Goal: Contribute content

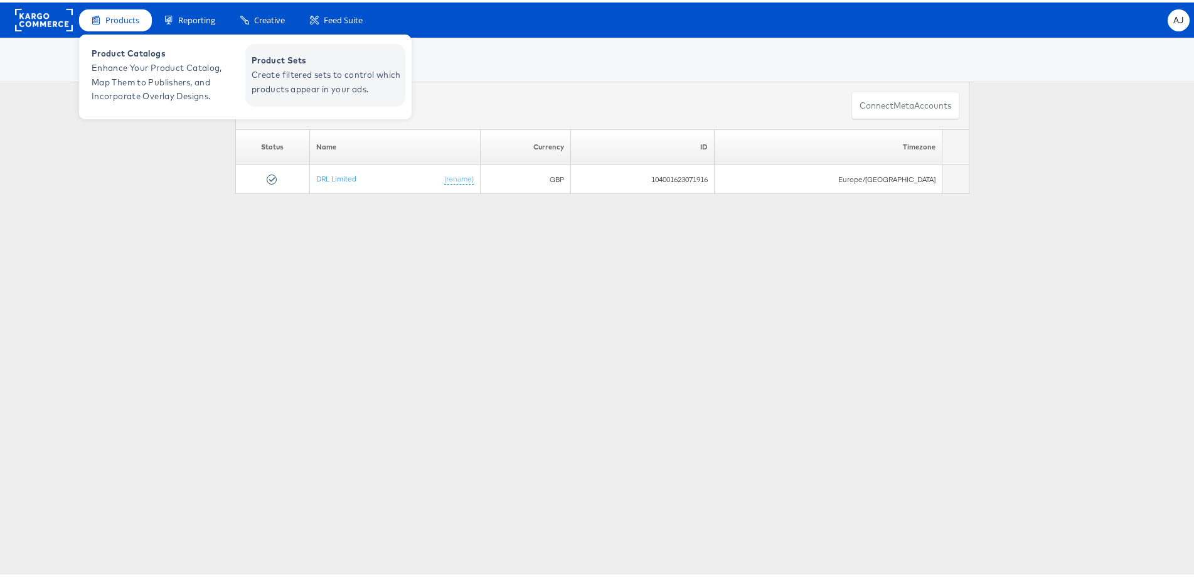
click at [307, 82] on span "Create filtered sets to control which products appear in your ads." at bounding box center [327, 79] width 151 height 29
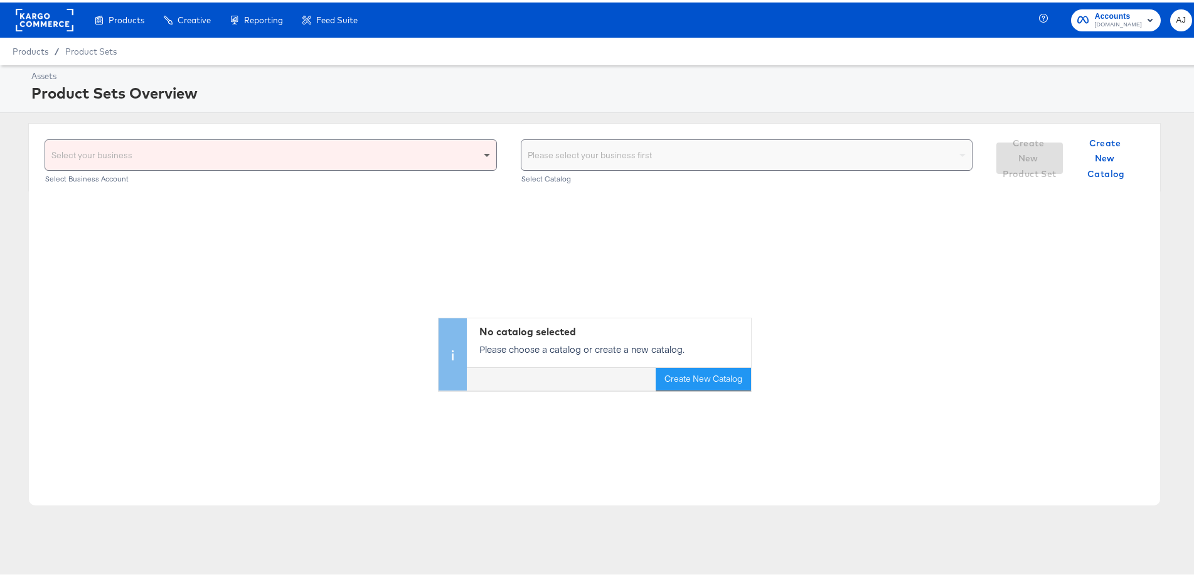
click at [481, 156] on span at bounding box center [489, 152] width 16 height 30
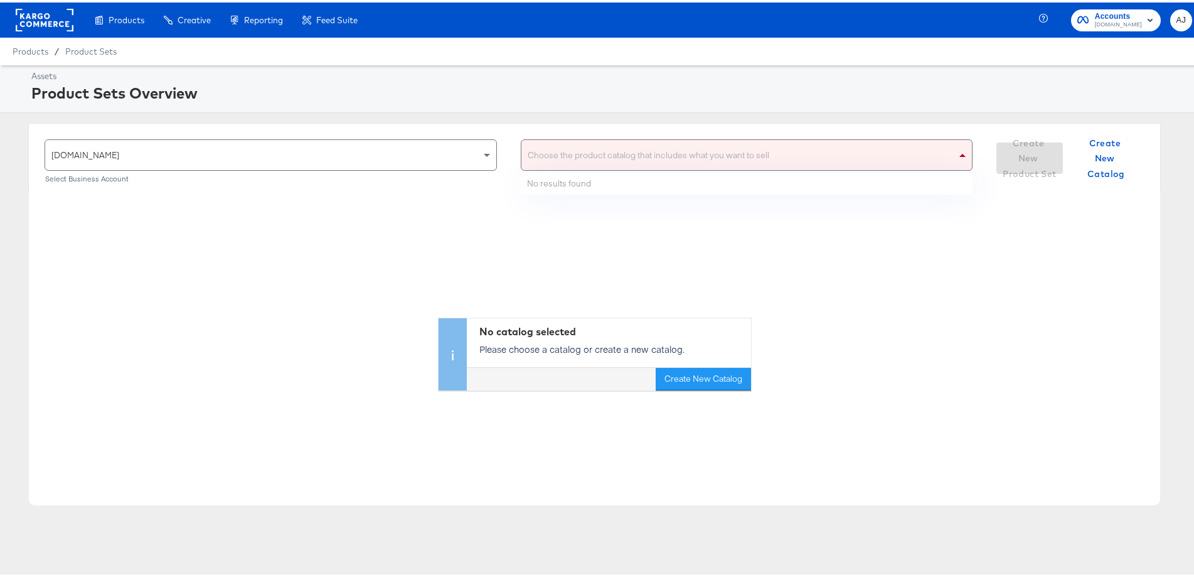
click at [650, 152] on div "Choose the product catalog that includes what you want to sell" at bounding box center [746, 152] width 451 height 30
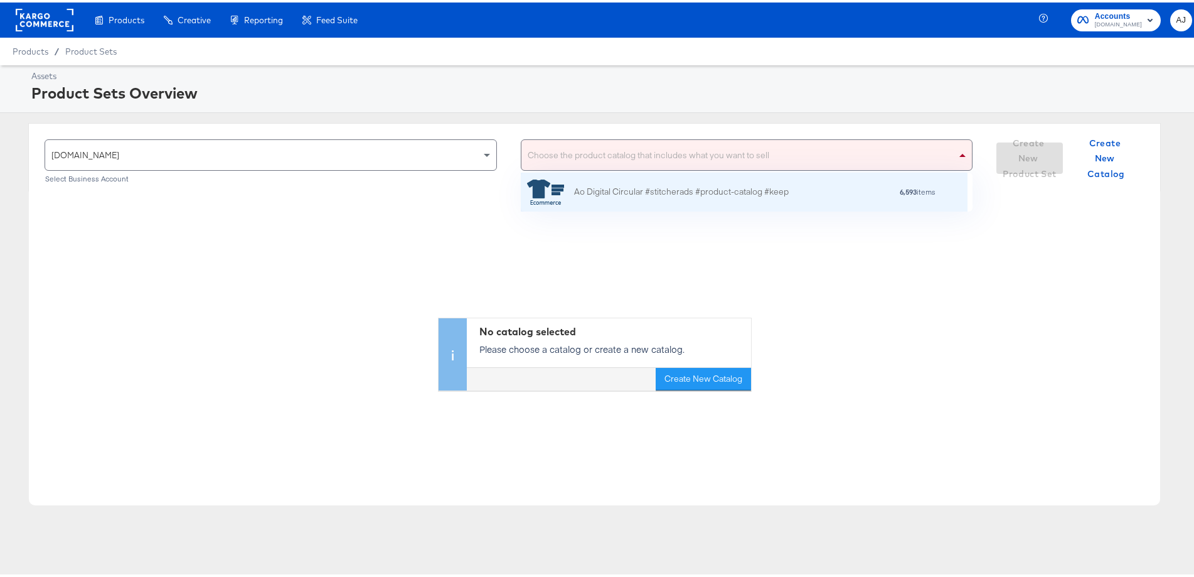
scroll to position [114, 436]
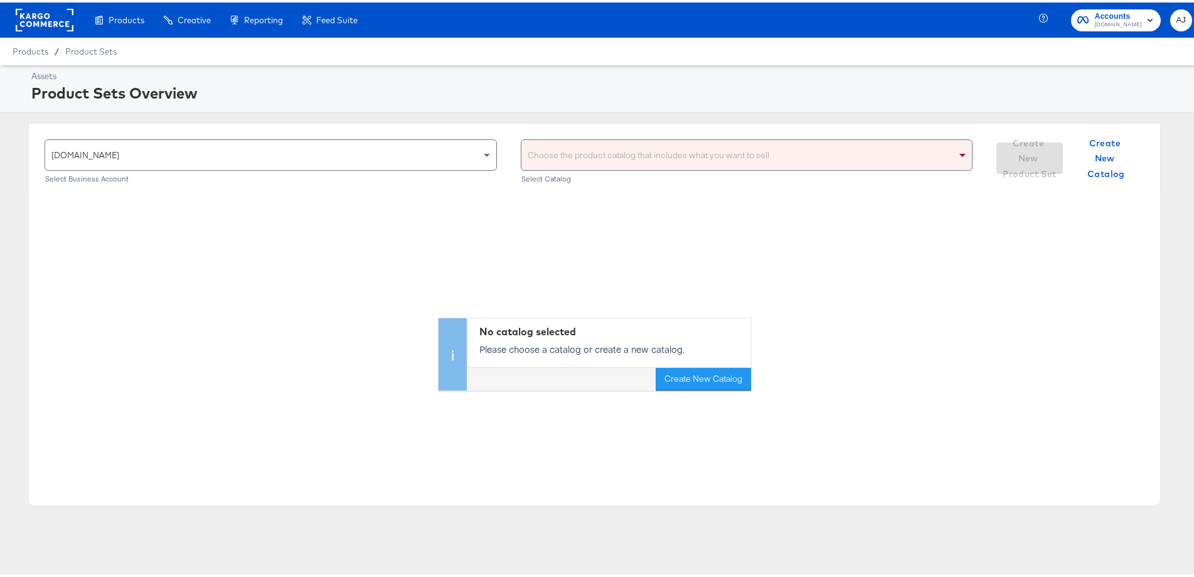
click at [818, 154] on div "Choose the product catalog that includes what you want to sell" at bounding box center [746, 152] width 451 height 30
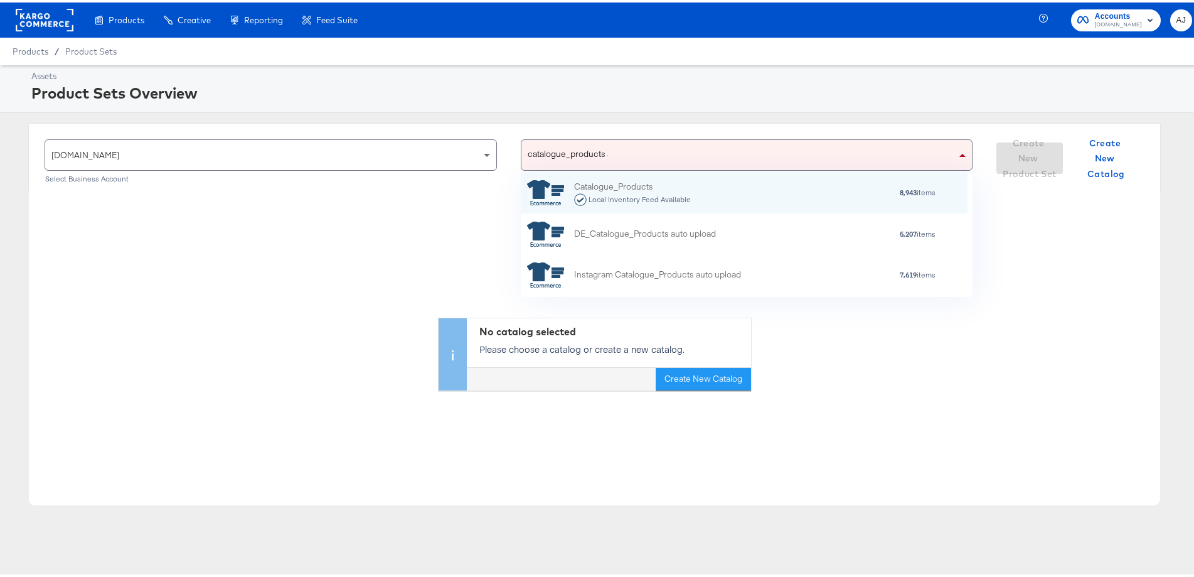
scroll to position [112, 436]
type input "catalogue_products auto"
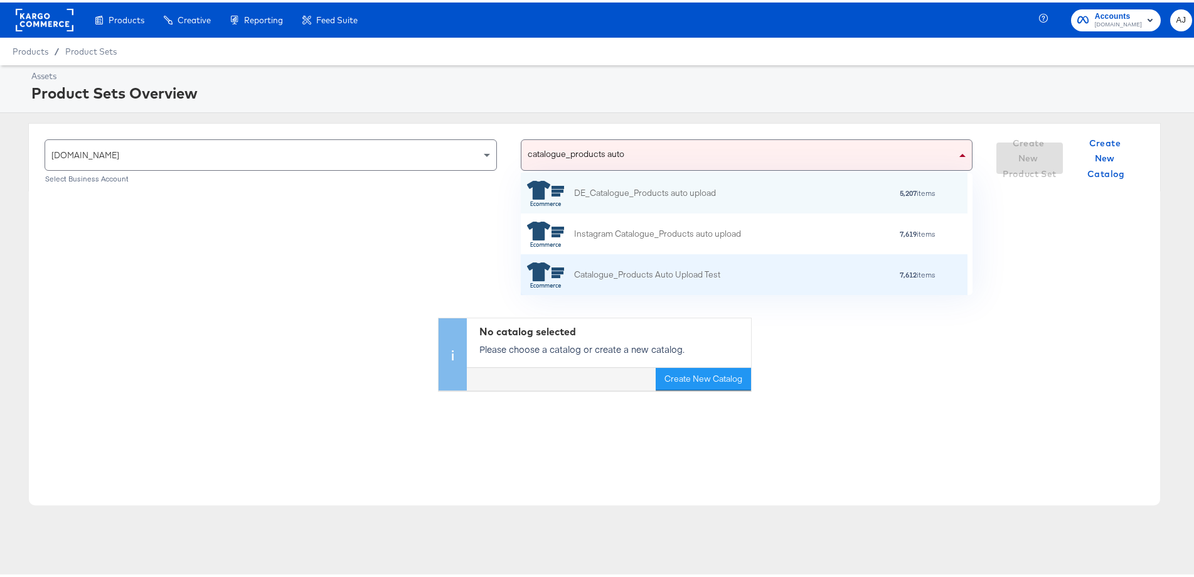
click at [693, 265] on div "Catalogue_Products Auto Upload Test" at bounding box center [647, 271] width 146 height 13
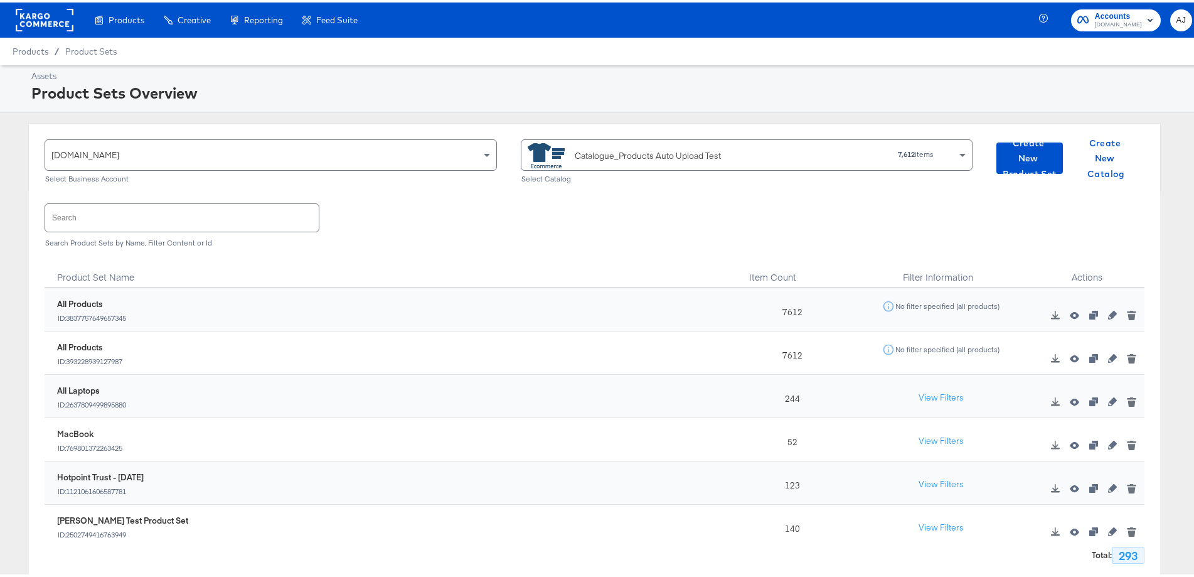
click at [130, 221] on input "text" at bounding box center [182, 214] width 274 height 27
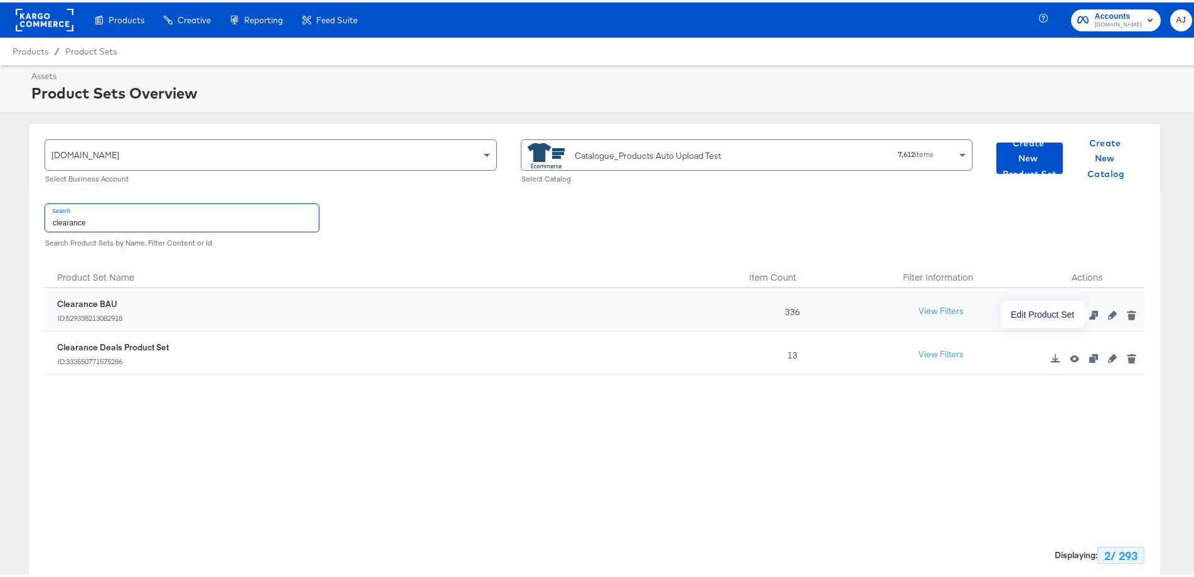
type input "clearance"
click at [1108, 312] on icon "button" at bounding box center [1112, 312] width 9 height 9
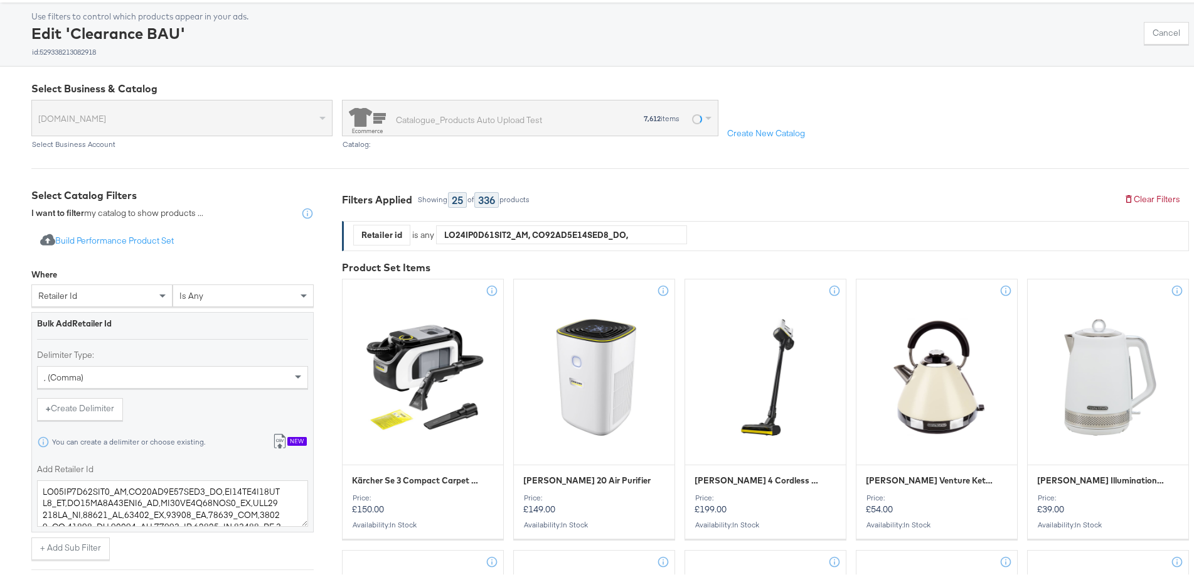
scroll to position [125, 0]
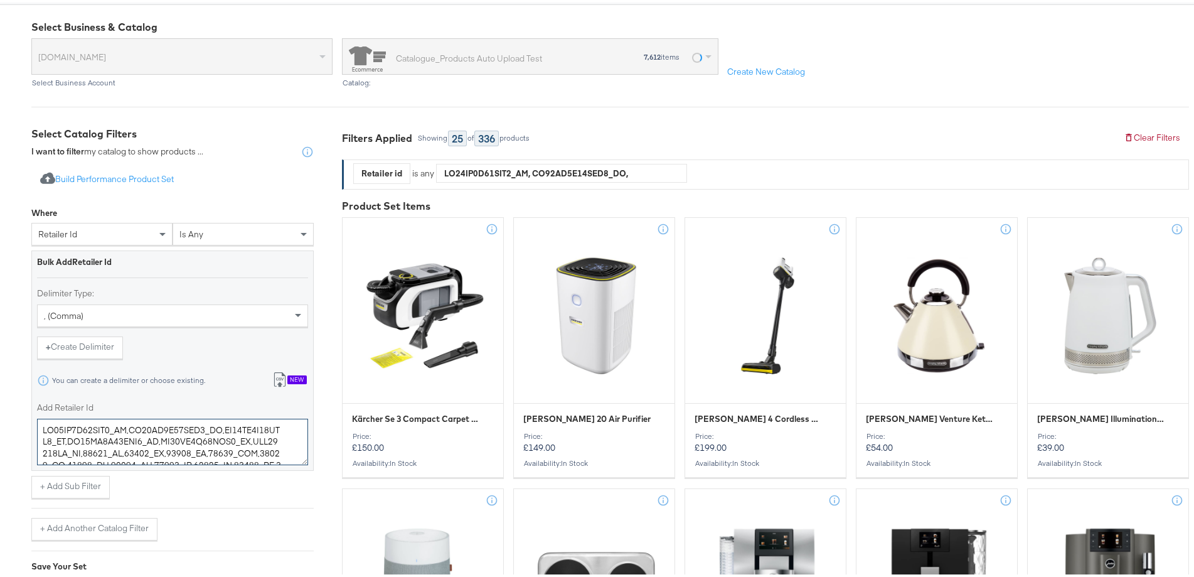
click at [158, 451] on textarea "Add Retailer Id" at bounding box center [172, 439] width 271 height 46
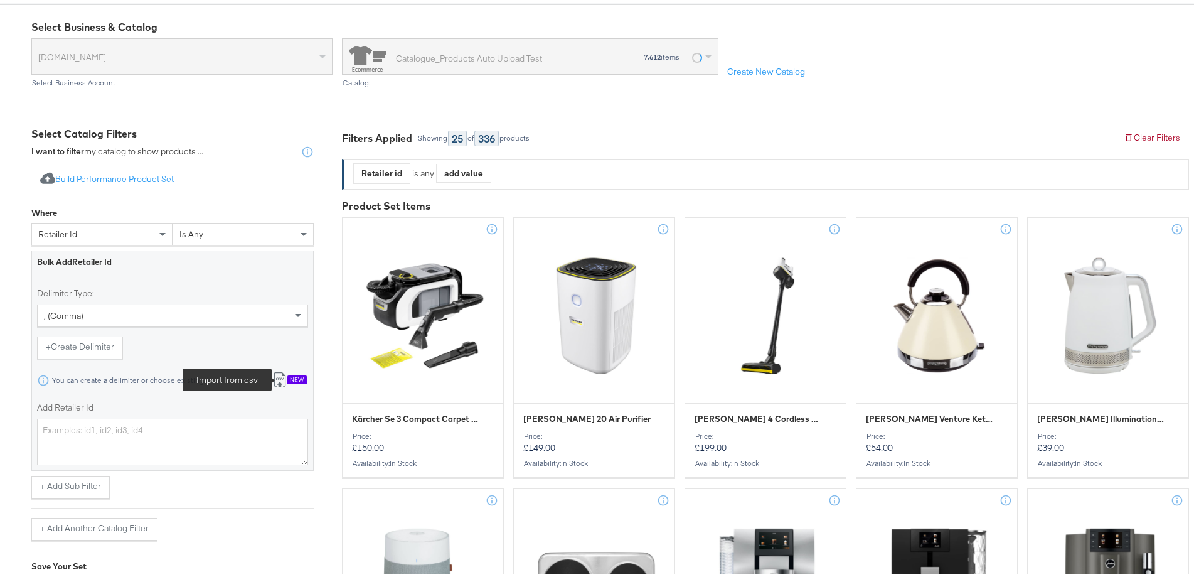
click at [284, 381] on icon at bounding box center [279, 377] width 15 height 15
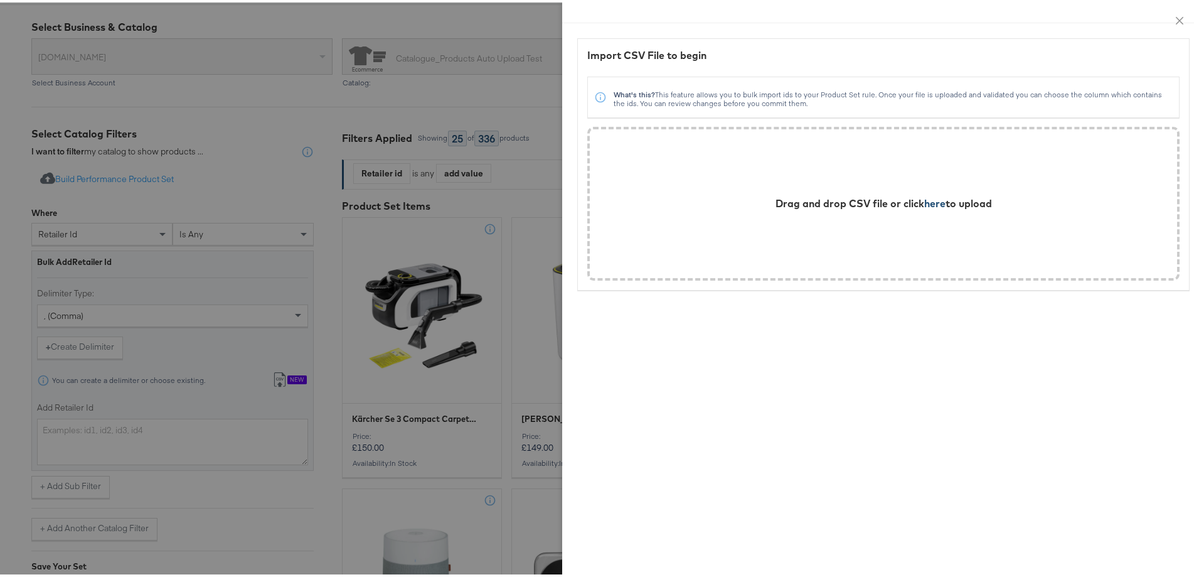
click at [931, 203] on span "here" at bounding box center [934, 201] width 21 height 13
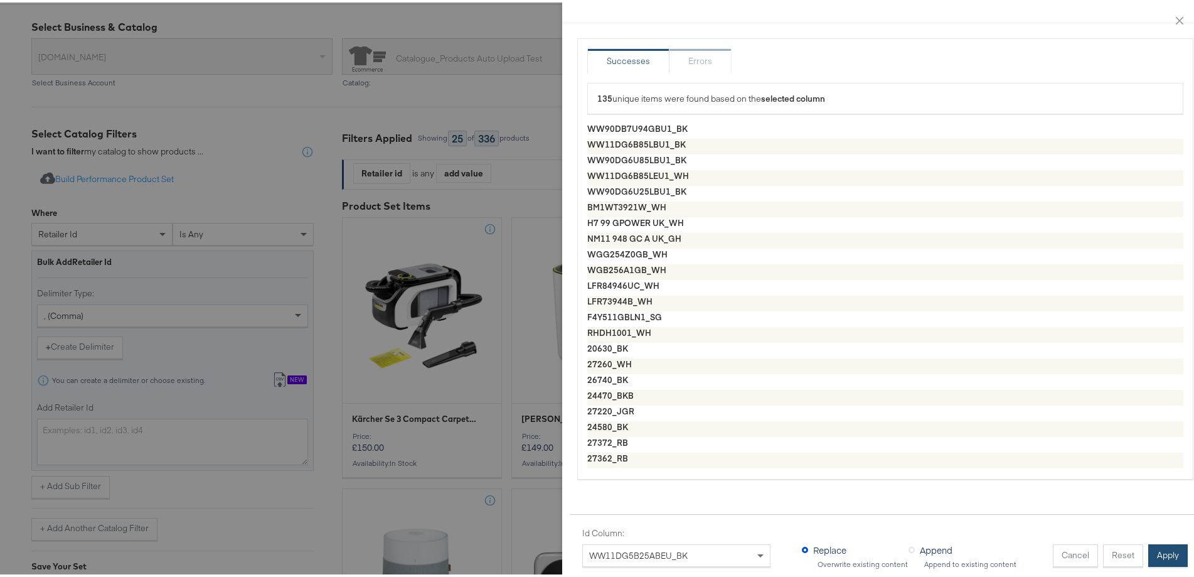
click at [1160, 547] on button "Apply" at bounding box center [1168, 553] width 40 height 23
type textarea "WW90DB7U94GBU1_BK,WW11DG6B85LBU1_BK,WW90DG6U85LBU1_BK,WW11DG6B85LEU1_WH,WW90DG6…"
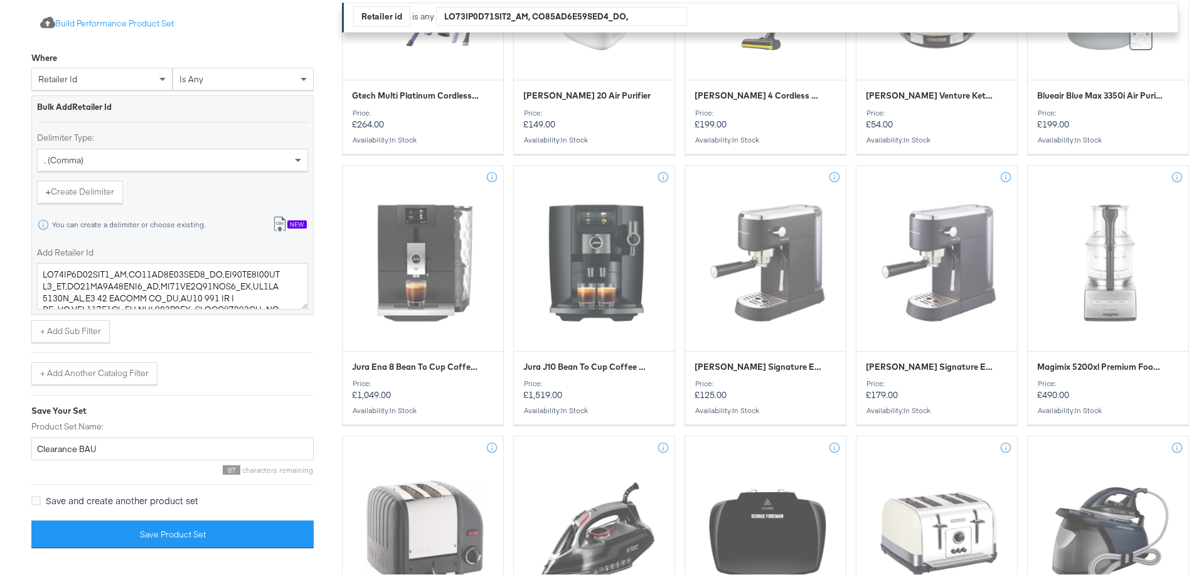
scroll to position [753, 0]
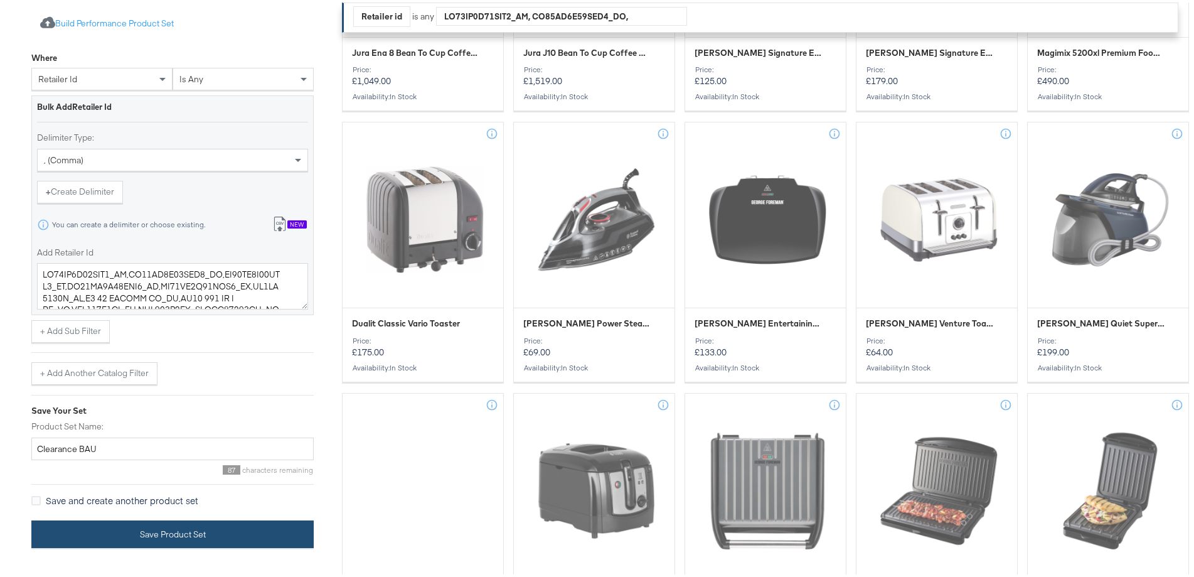
click at [176, 526] on button "Save Product Set" at bounding box center [172, 532] width 282 height 28
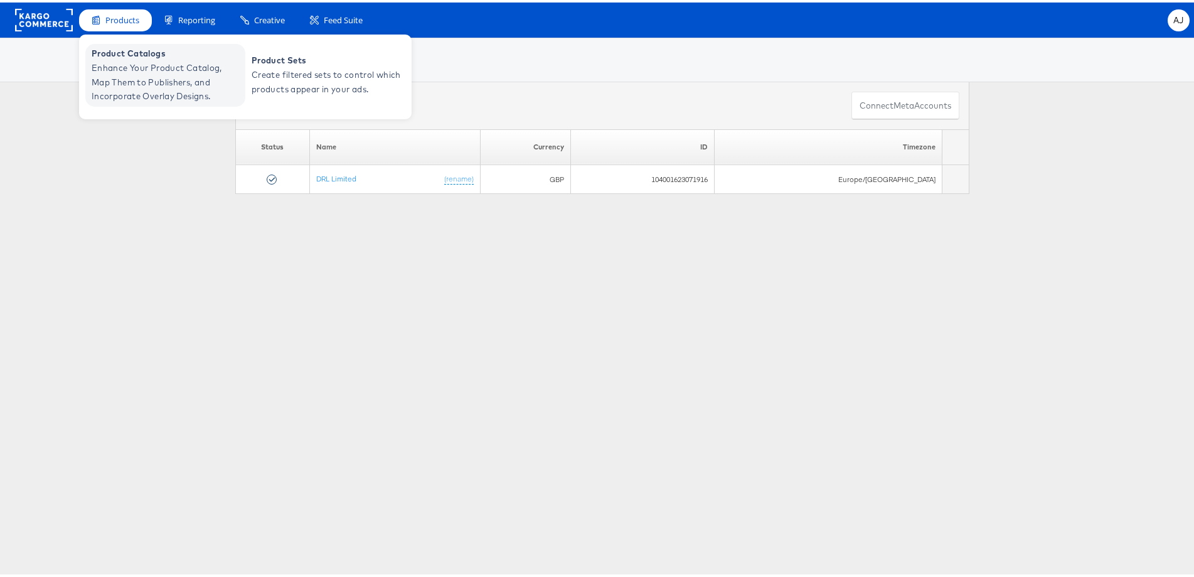
click at [130, 62] on span "Enhance Your Product Catalog, Map Them to Publishers, and Incorporate Overlay D…" at bounding box center [167, 79] width 151 height 43
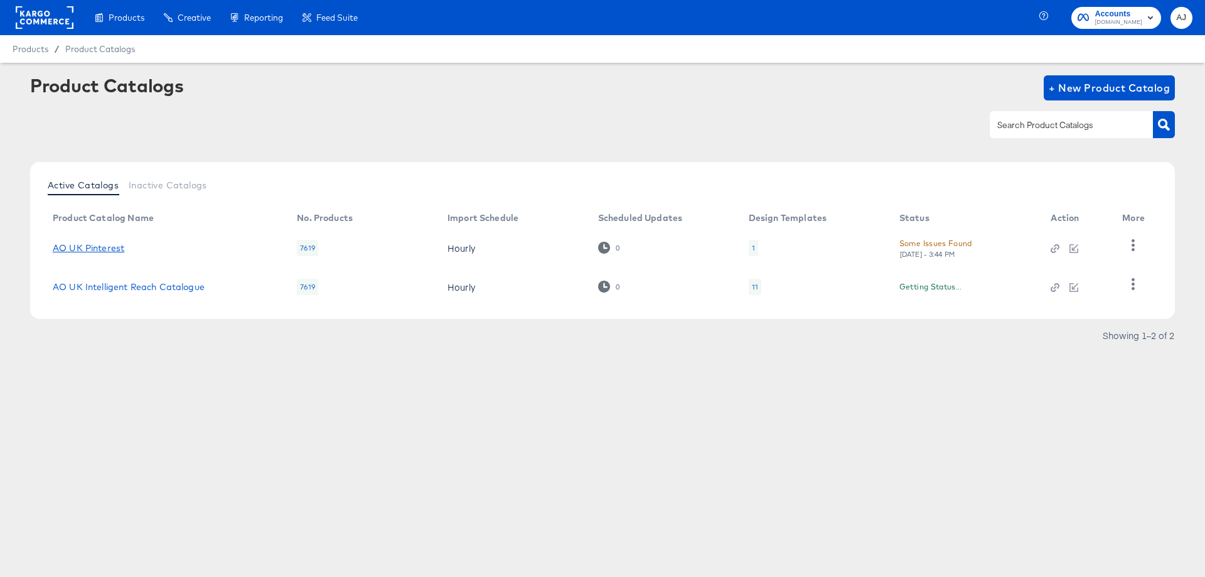
click at [112, 247] on link "AO UK Pinterest" at bounding box center [89, 248] width 72 height 10
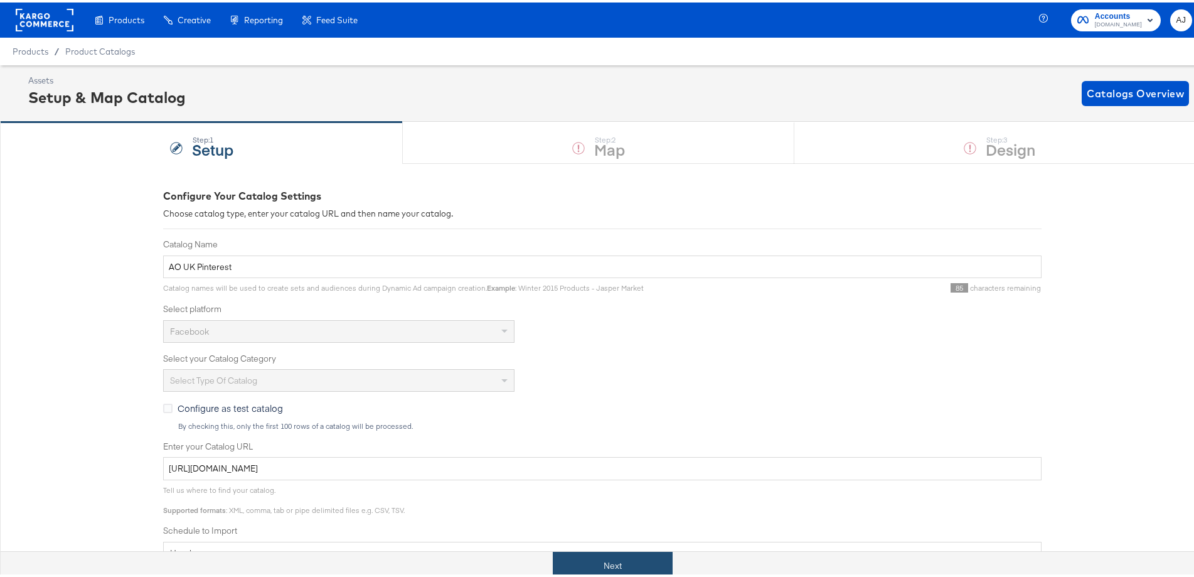
click at [560, 555] on button "Next" at bounding box center [613, 563] width 120 height 28
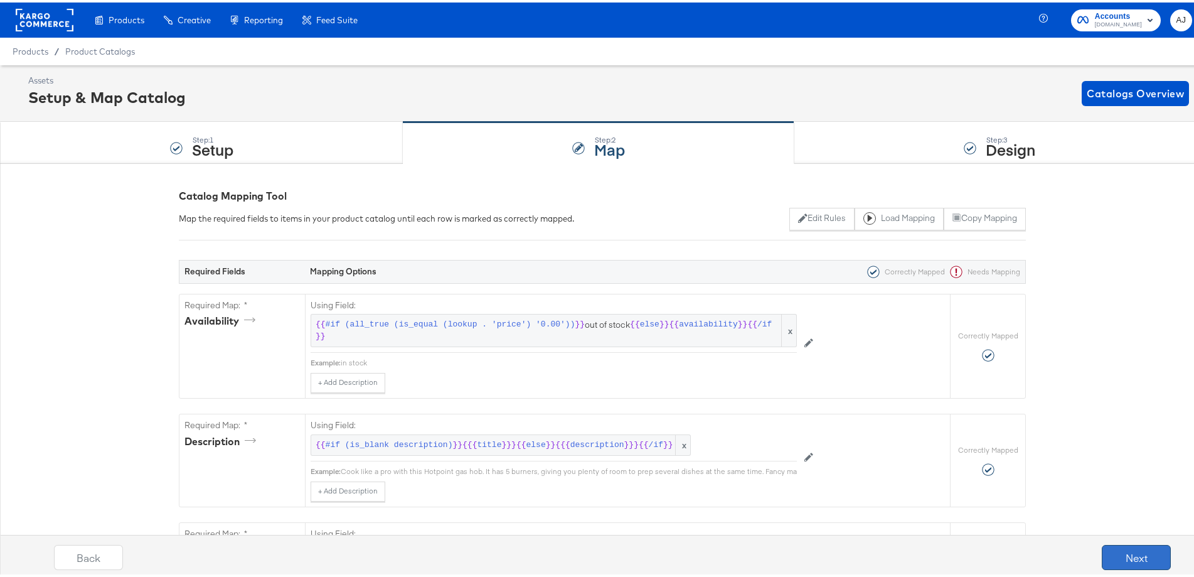
click at [1105, 555] on button "Next" at bounding box center [1136, 554] width 69 height 25
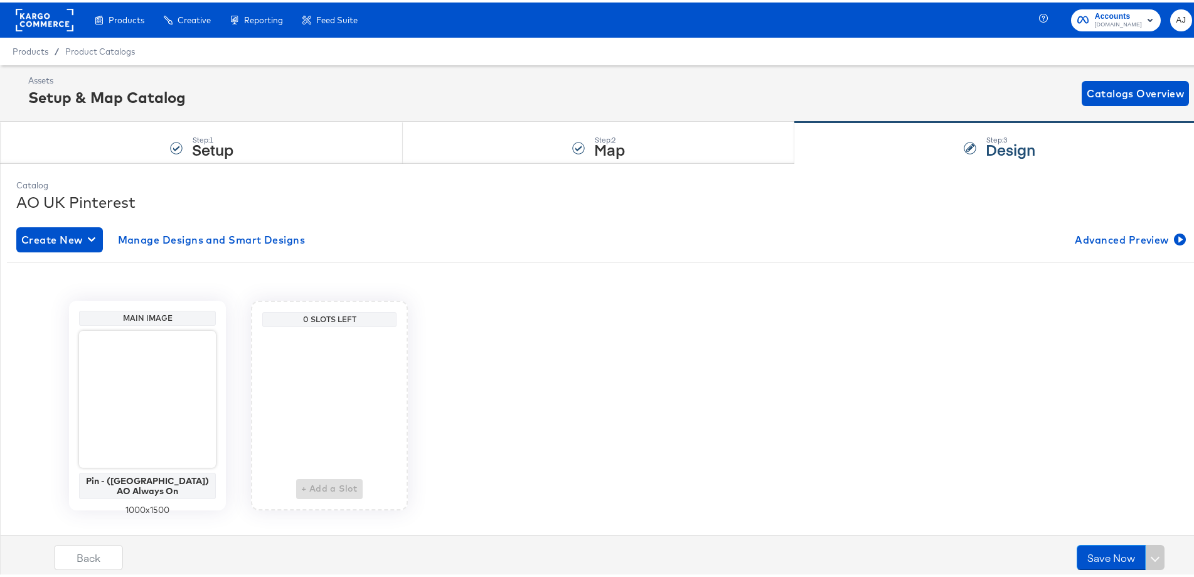
scroll to position [22, 0]
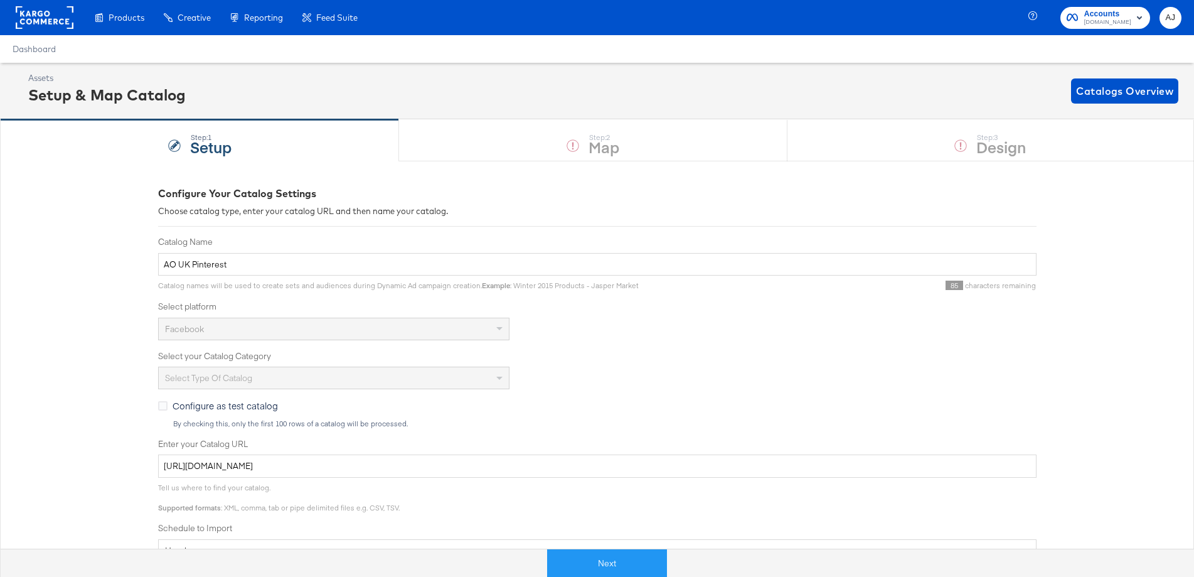
scroll to position [22, 0]
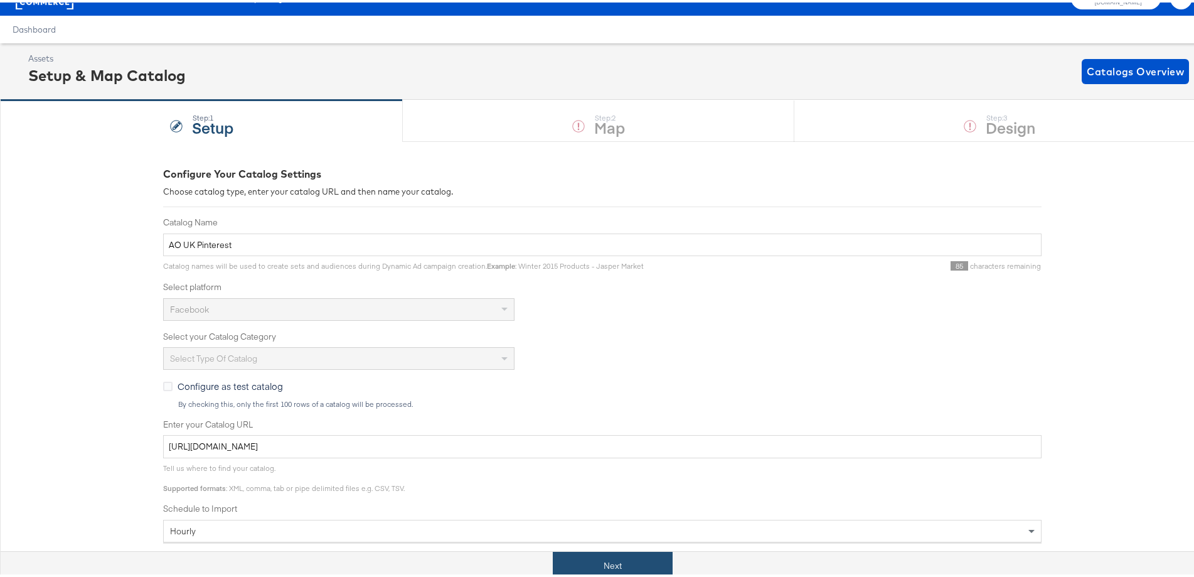
click at [574, 560] on button "Next" at bounding box center [613, 563] width 120 height 28
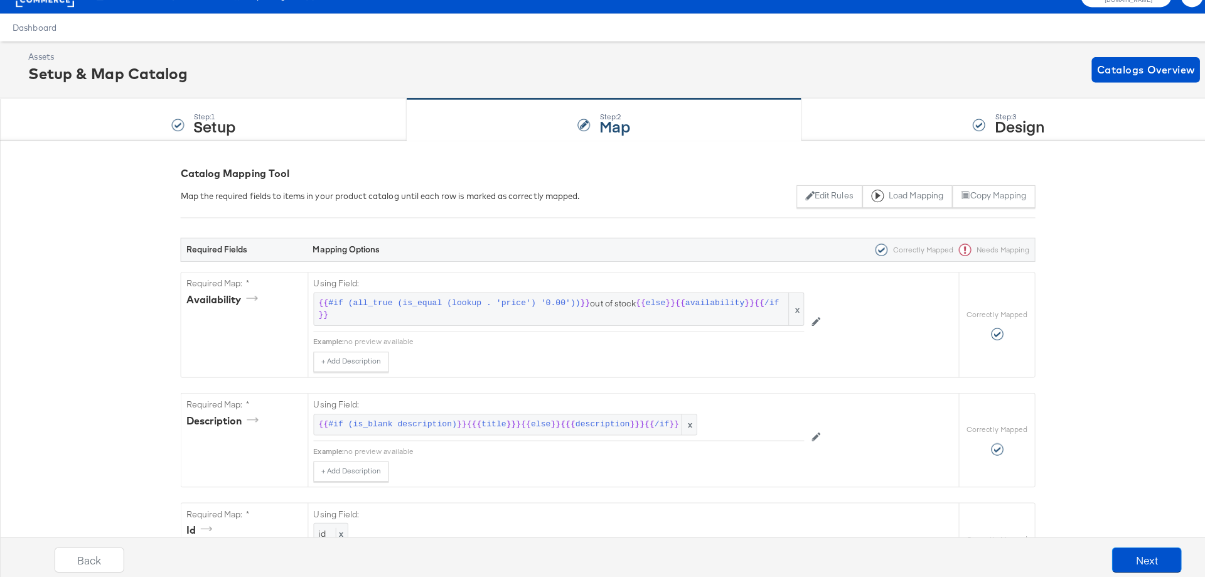
scroll to position [0, 0]
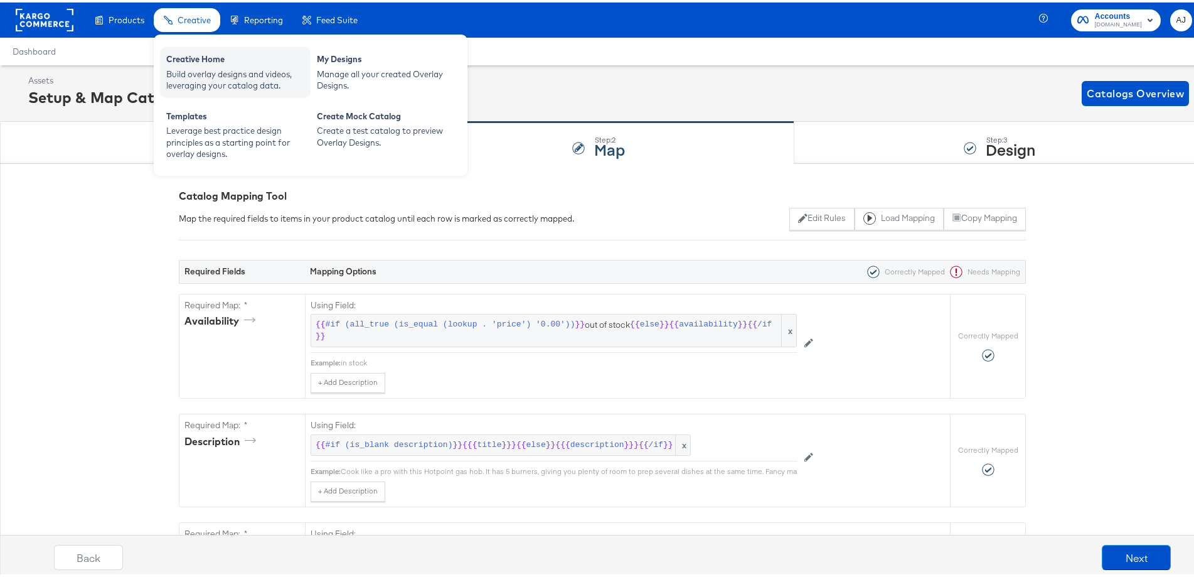
click at [272, 75] on div "Build overlay designs and videos, leveraging your catalog data." at bounding box center [235, 77] width 138 height 23
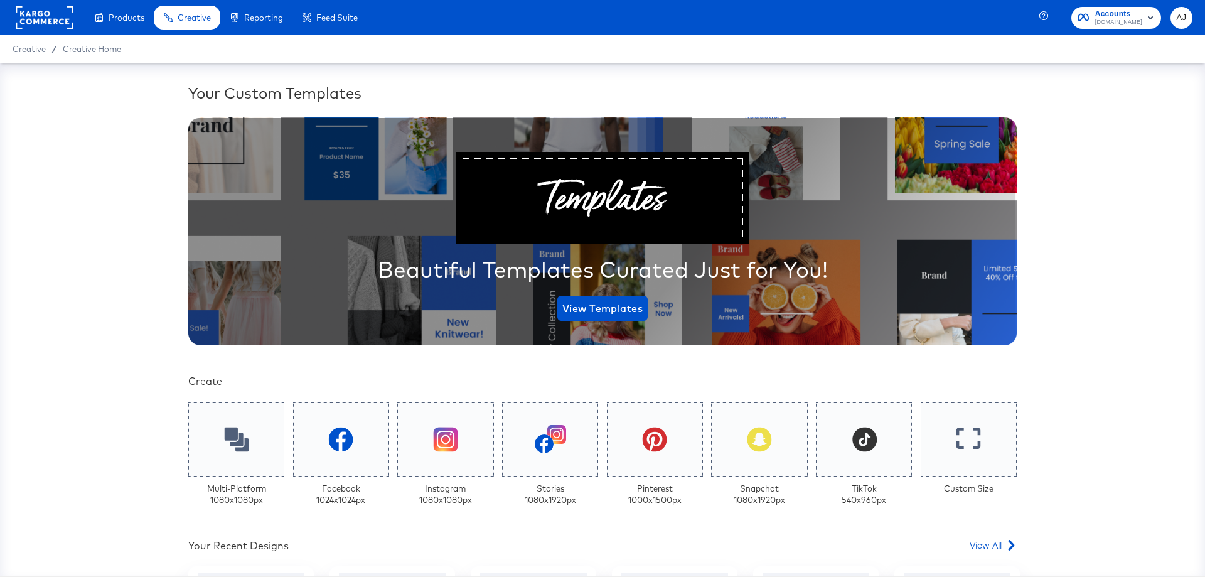
scroll to position [251, 0]
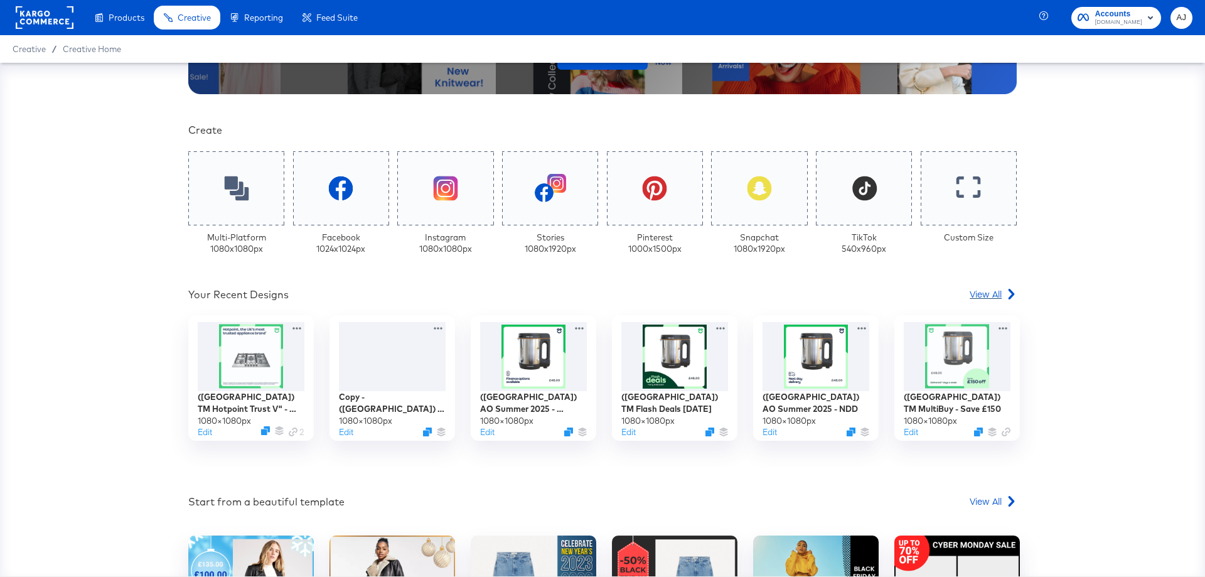
click at [980, 291] on span "View All" at bounding box center [985, 293] width 32 height 13
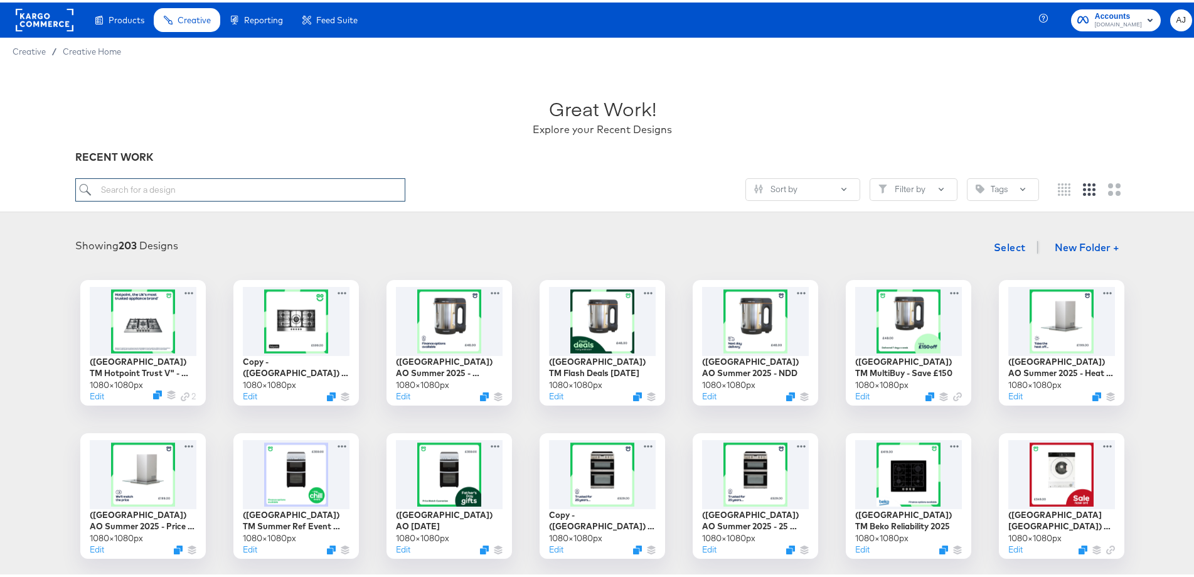
click at [211, 178] on input "search" at bounding box center [240, 187] width 331 height 23
type input "pinterest"
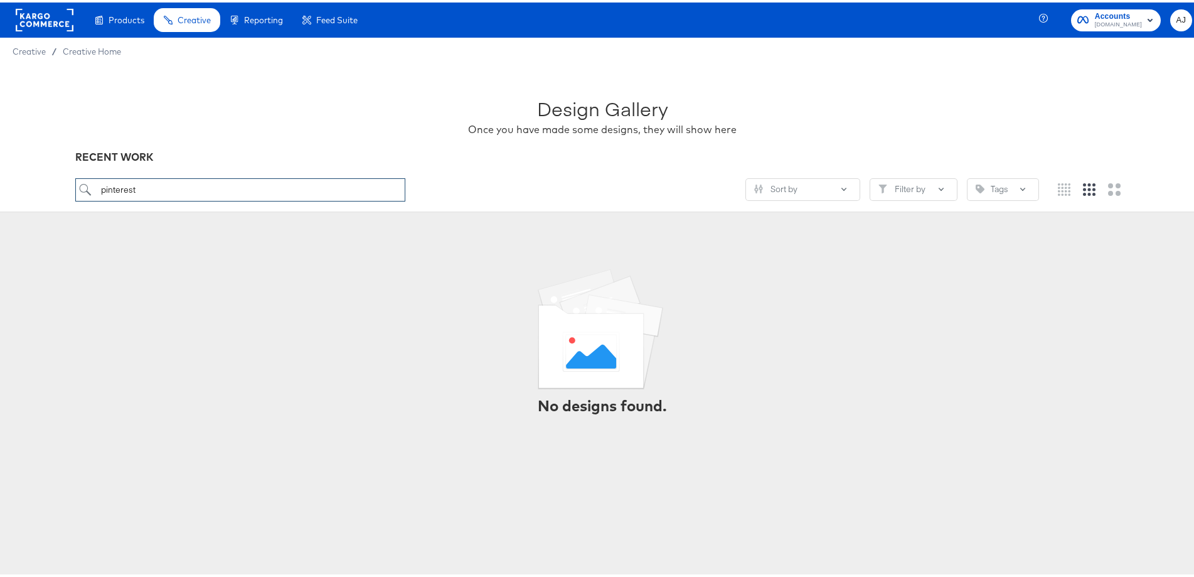
click at [183, 184] on input "pinterest" at bounding box center [240, 187] width 331 height 23
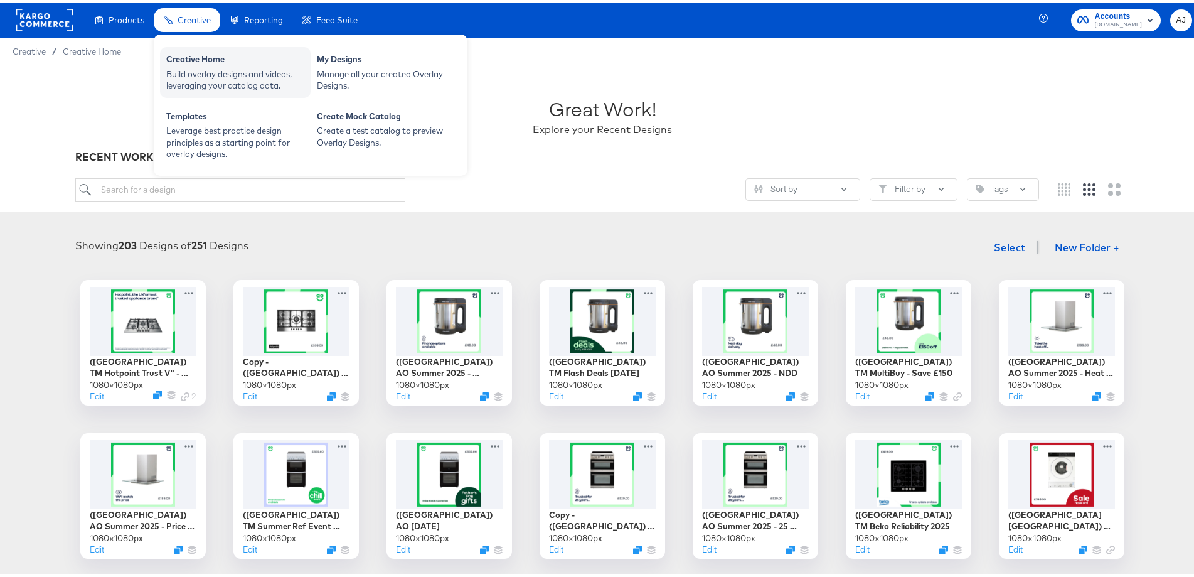
click at [189, 82] on div "Build overlay designs and videos, leveraging your catalog data." at bounding box center [235, 77] width 138 height 23
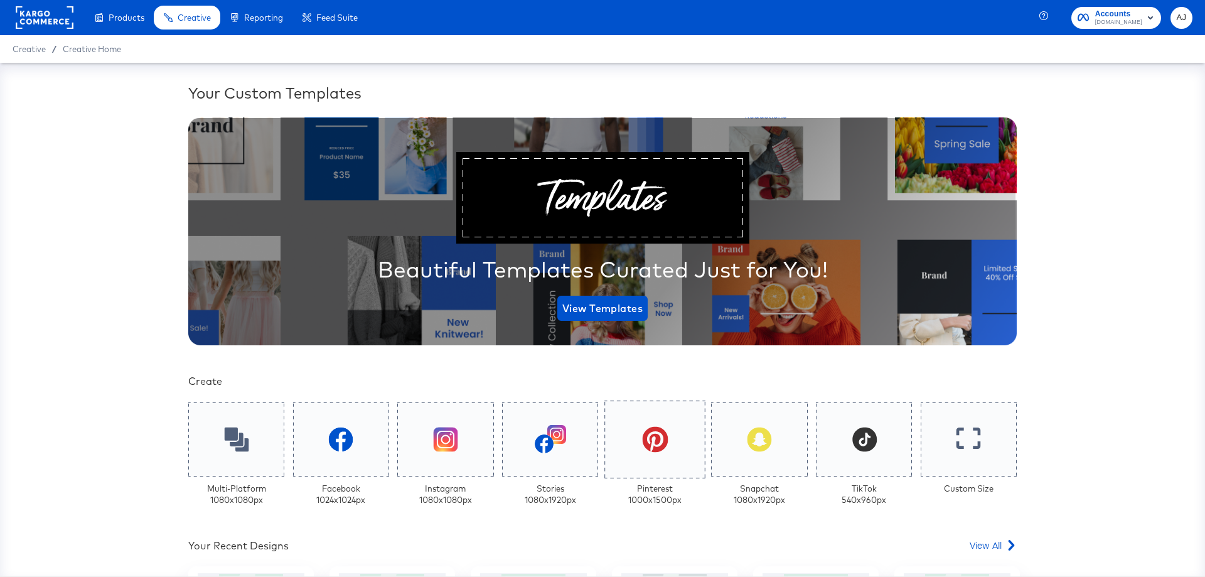
click at [672, 456] on div at bounding box center [654, 439] width 101 height 78
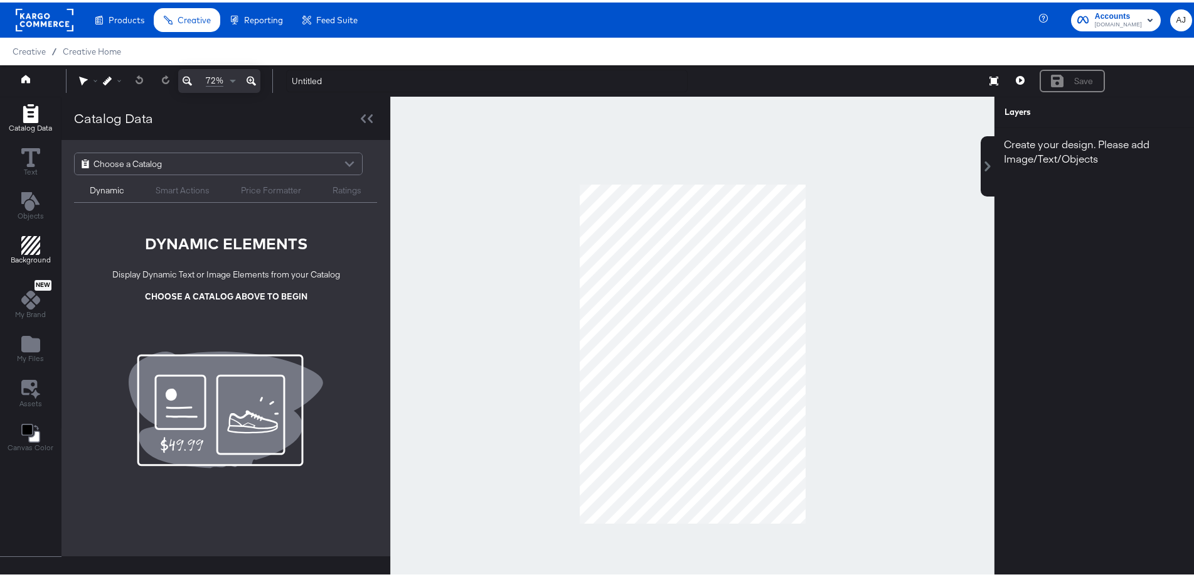
click at [35, 251] on icon "Add Rectangle" at bounding box center [30, 242] width 19 height 19
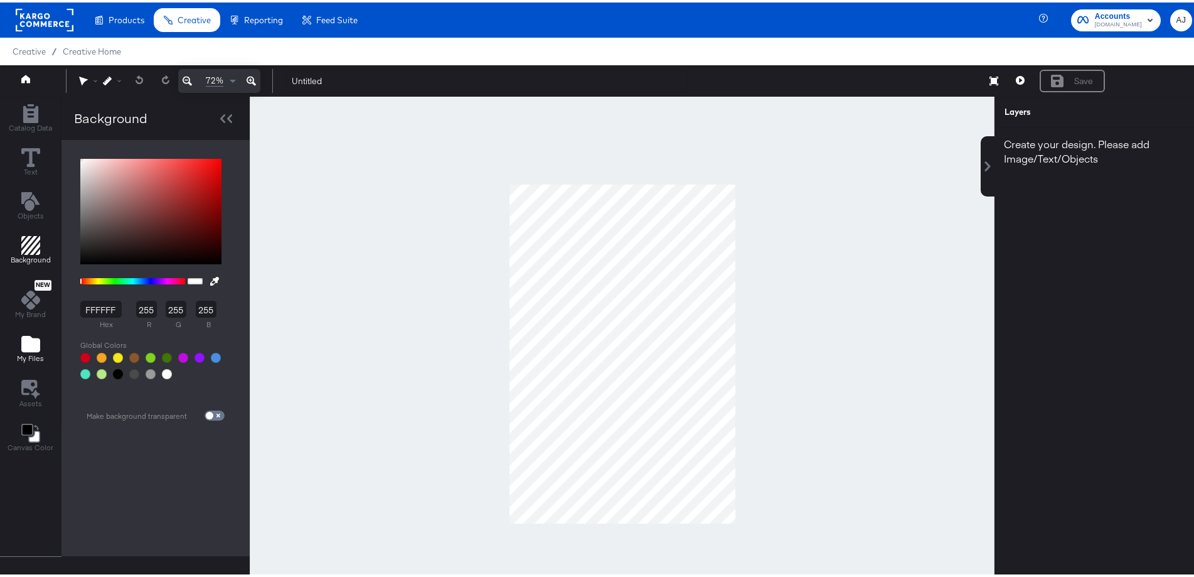
click at [31, 338] on icon "Add Files" at bounding box center [30, 341] width 19 height 16
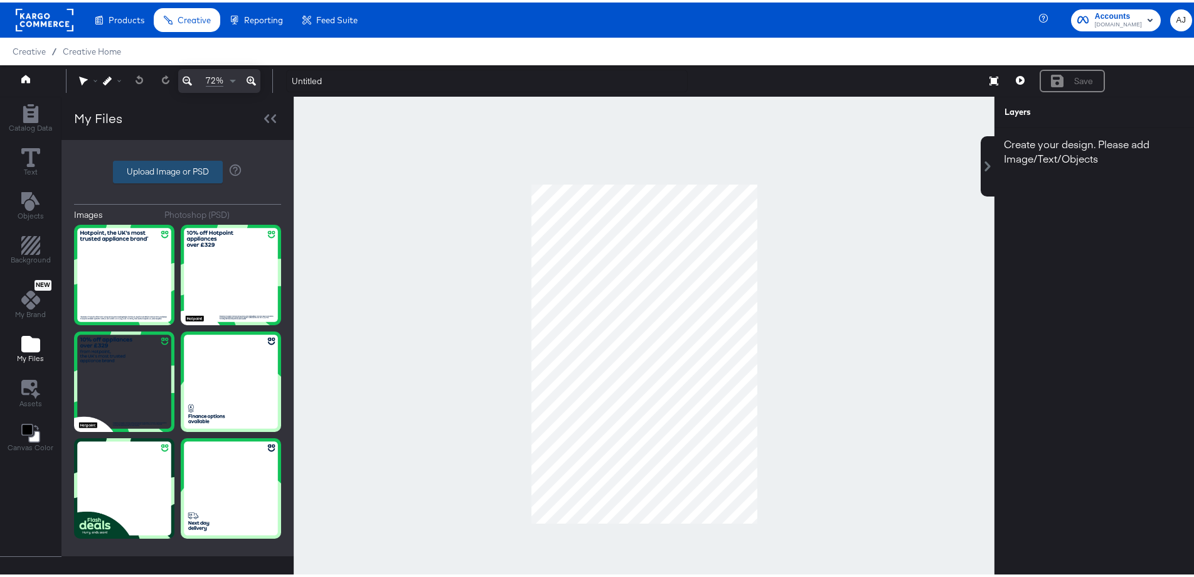
click at [171, 164] on label "Upload Image or PSD" at bounding box center [168, 169] width 109 height 21
click at [178, 169] on input "Upload Image or PSD" at bounding box center [178, 169] width 0 height 0
type input "C:\fakepath\03 133283 AO Paid Social Overlay 1080x1920px.jpg"
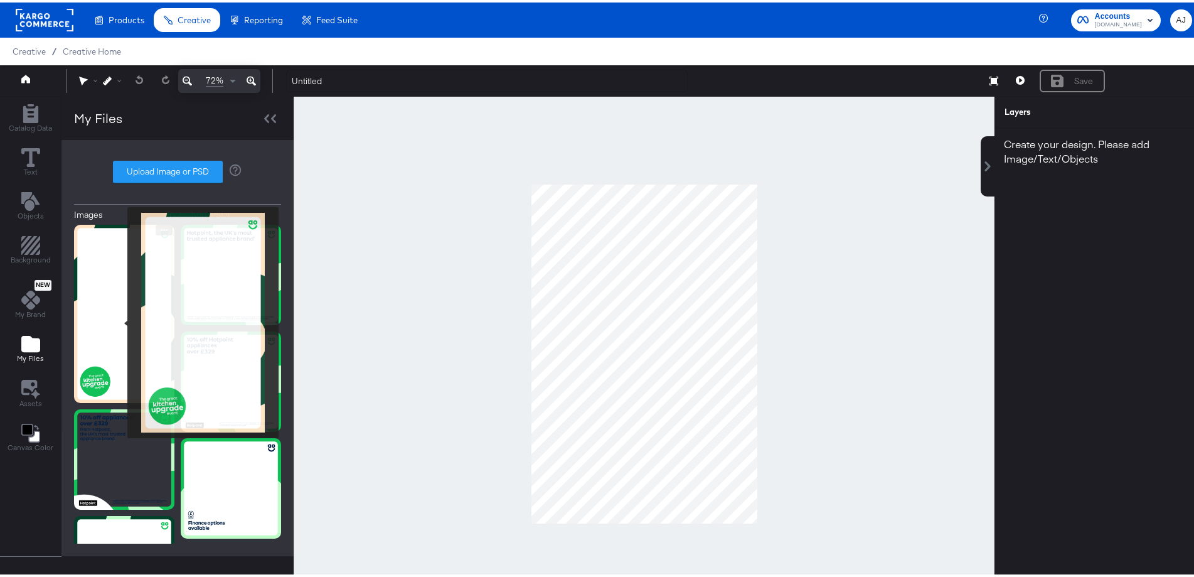
click at [118, 319] on img at bounding box center [124, 311] width 100 height 178
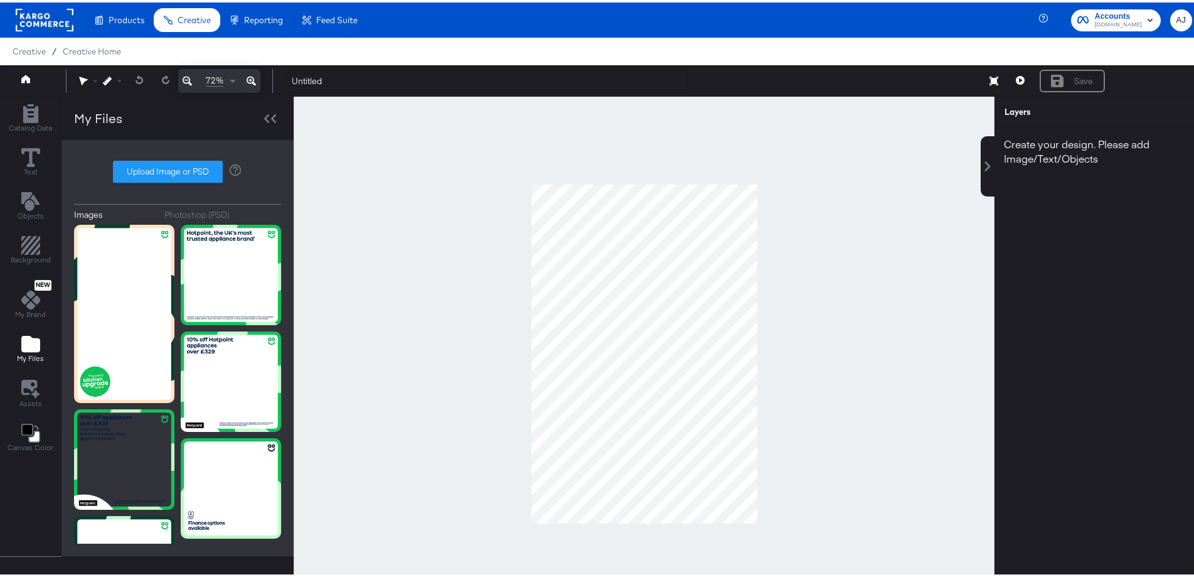
click at [936, 300] on div at bounding box center [644, 351] width 701 height 515
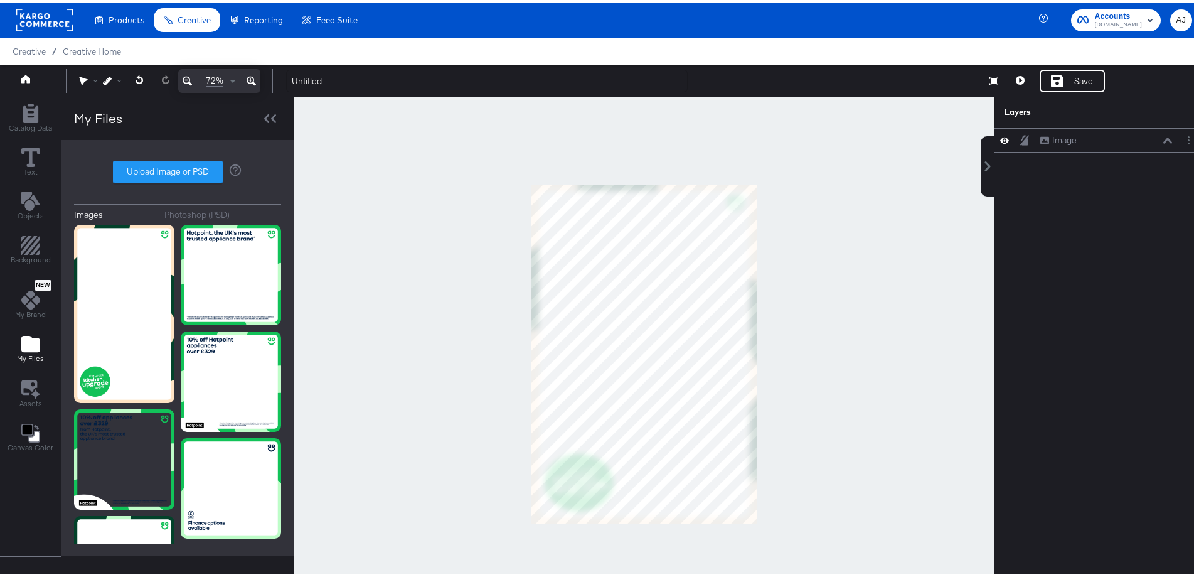
click at [884, 326] on div at bounding box center [644, 351] width 701 height 515
click at [878, 278] on div at bounding box center [644, 351] width 701 height 515
click at [877, 391] on div at bounding box center [644, 351] width 701 height 515
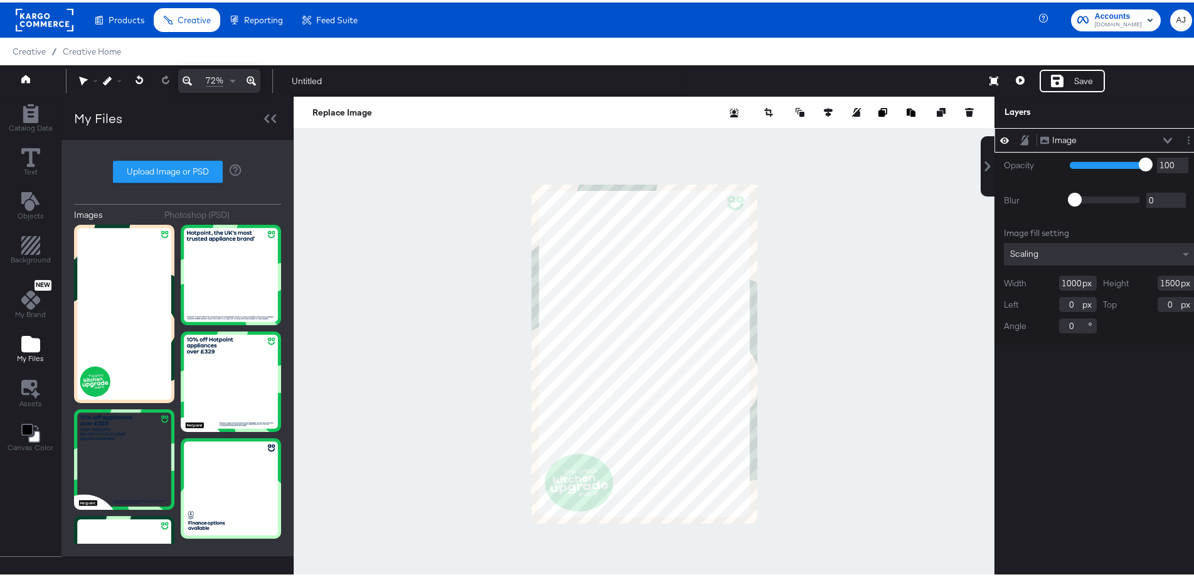
click at [798, 383] on div at bounding box center [644, 351] width 701 height 515
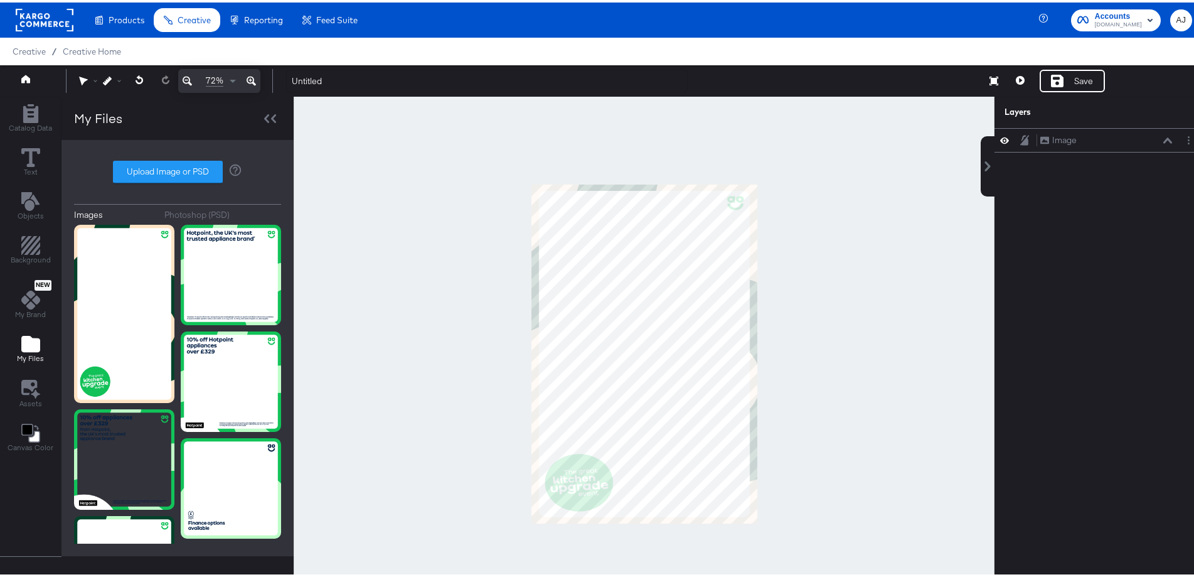
click at [919, 363] on div at bounding box center [644, 351] width 701 height 515
drag, startPoint x: 33, startPoint y: 48, endPoint x: 40, endPoint y: 45, distance: 7.6
click at [33, 48] on span "Creative" at bounding box center [29, 49] width 33 height 10
click at [80, 44] on span "Creative Home" at bounding box center [92, 49] width 58 height 10
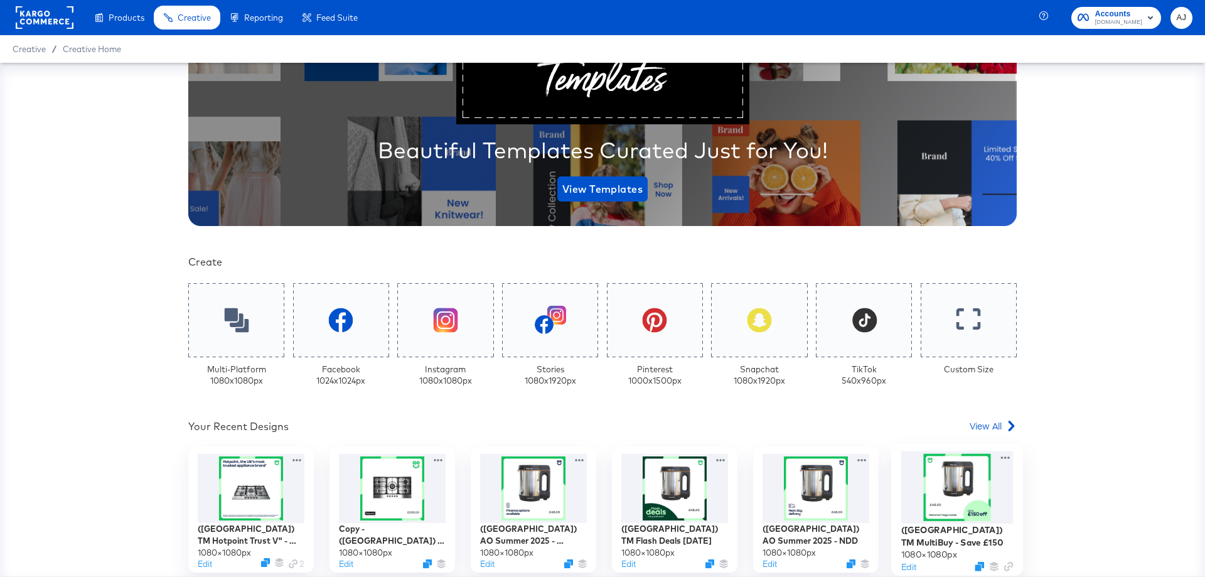
scroll to position [188, 0]
